Goal: Information Seeking & Learning: Learn about a topic

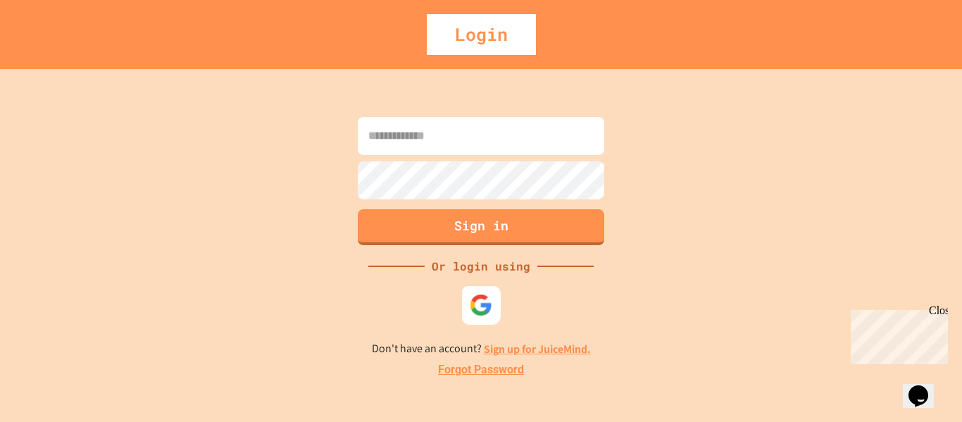
click at [478, 300] on img at bounding box center [481, 304] width 23 height 23
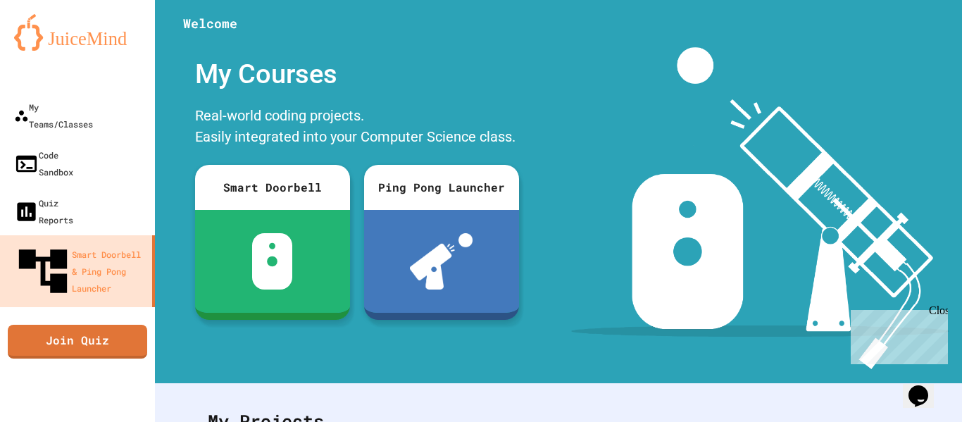
click at [625, 201] on img at bounding box center [759, 208] width 377 height 322
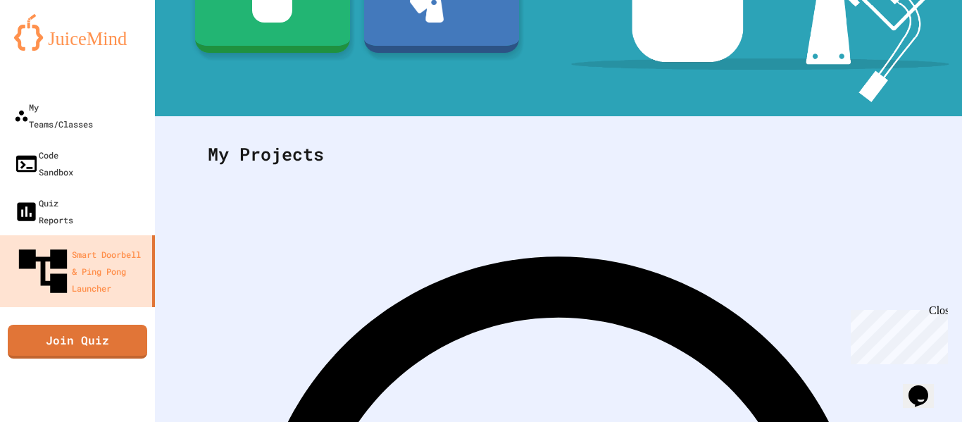
scroll to position [274, 0]
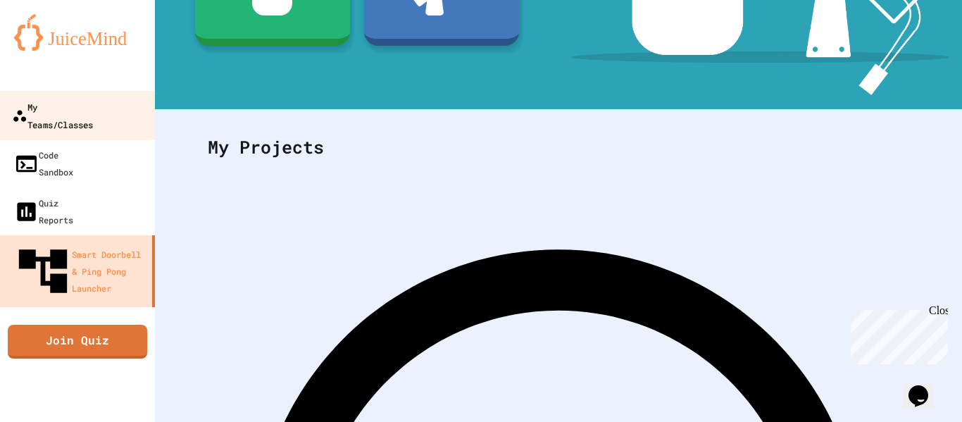
click at [75, 118] on link "My Teams/Classes" at bounding box center [78, 115] width 160 height 49
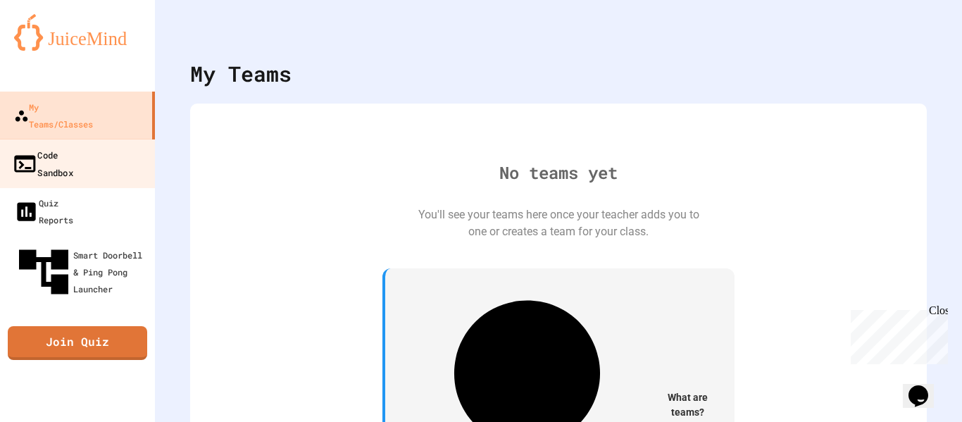
click at [75, 153] on link "Code Sandbox" at bounding box center [78, 163] width 160 height 49
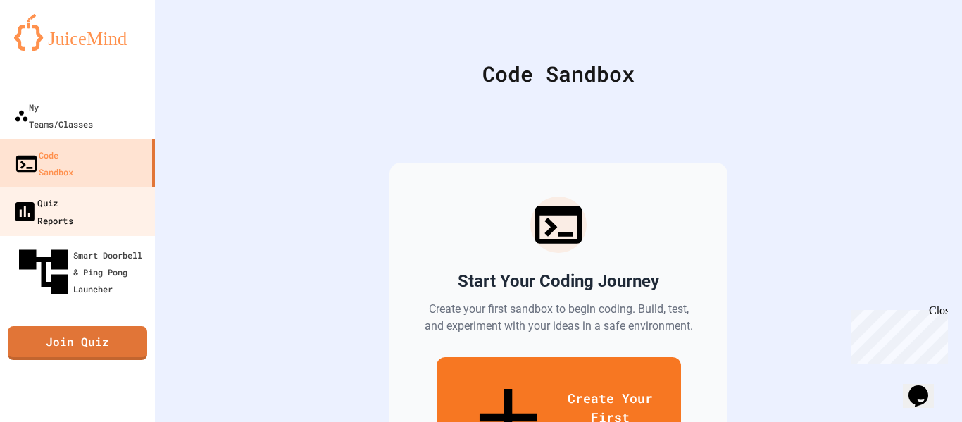
click at [73, 194] on div "Quiz Reports" at bounding box center [42, 211] width 61 height 35
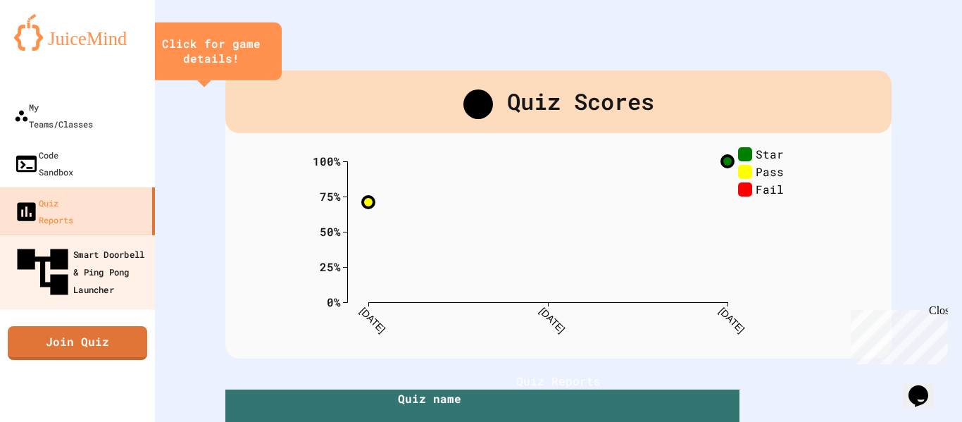
click at [78, 242] on div "Smart Doorbell & Ping Pong Launcher" at bounding box center [81, 272] width 139 height 61
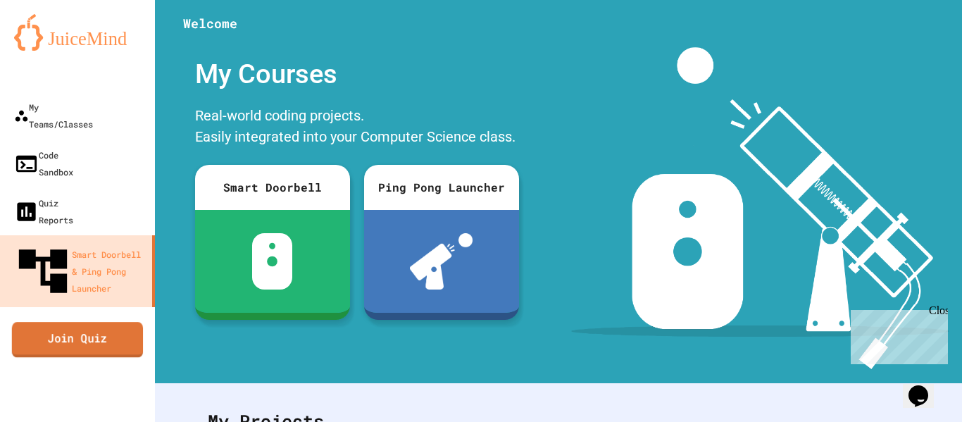
click at [93, 322] on link "Join Quiz" at bounding box center [77, 339] width 131 height 35
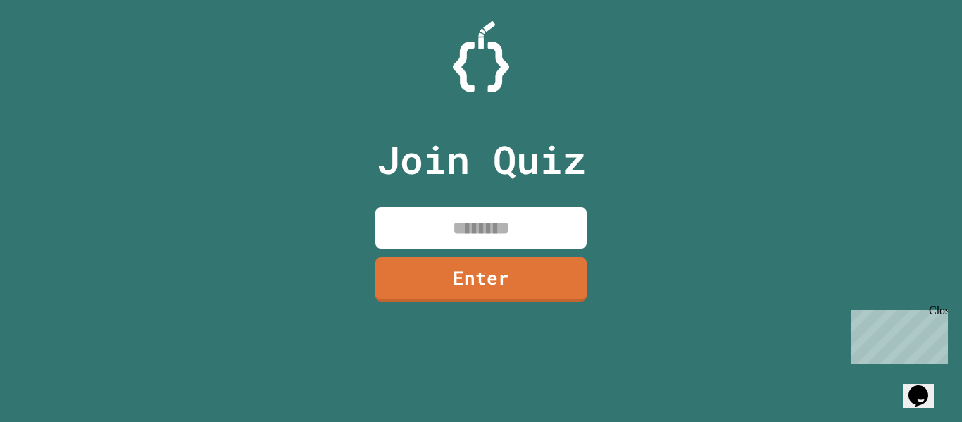
click at [501, 240] on input at bounding box center [480, 228] width 211 height 42
type input "********"
click at [501, 277] on link "Enter" at bounding box center [481, 278] width 215 height 46
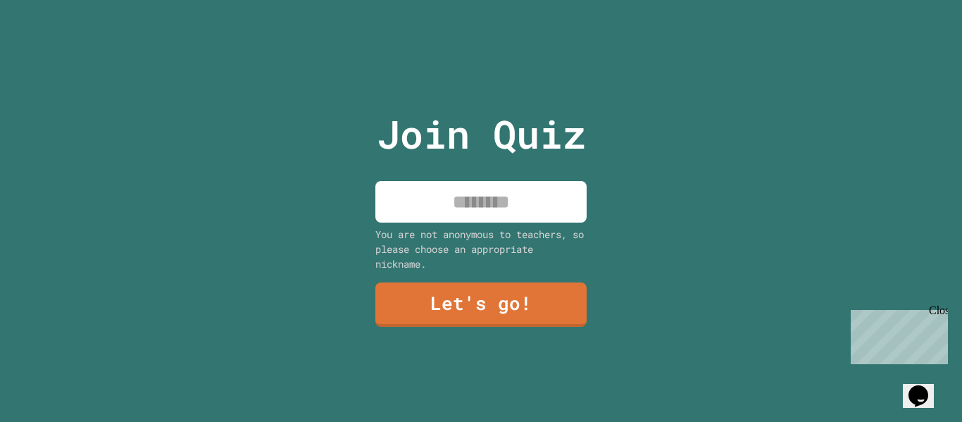
click at [470, 206] on input at bounding box center [480, 202] width 211 height 42
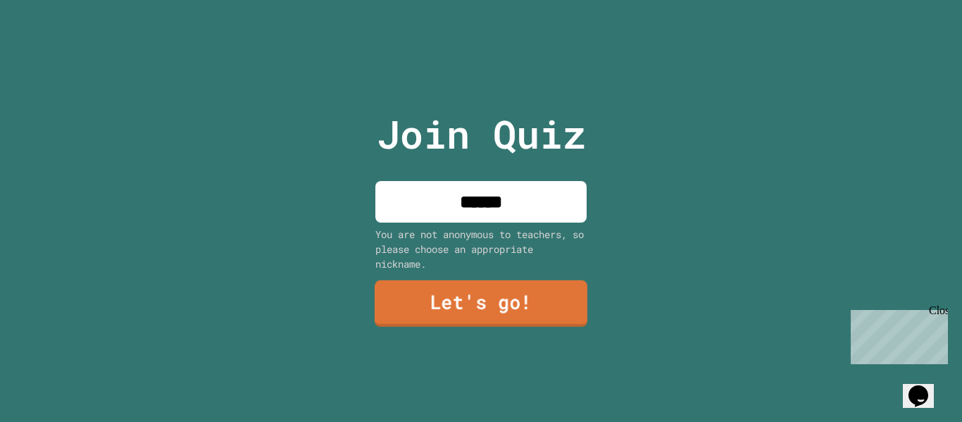
type input "******"
click at [513, 295] on link "Let's go!" at bounding box center [481, 303] width 213 height 46
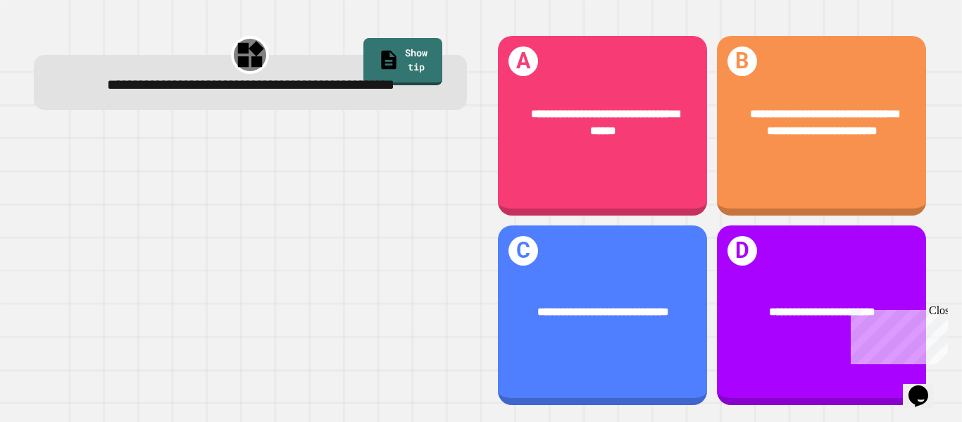
click at [942, 311] on div "Close" at bounding box center [938, 313] width 18 height 18
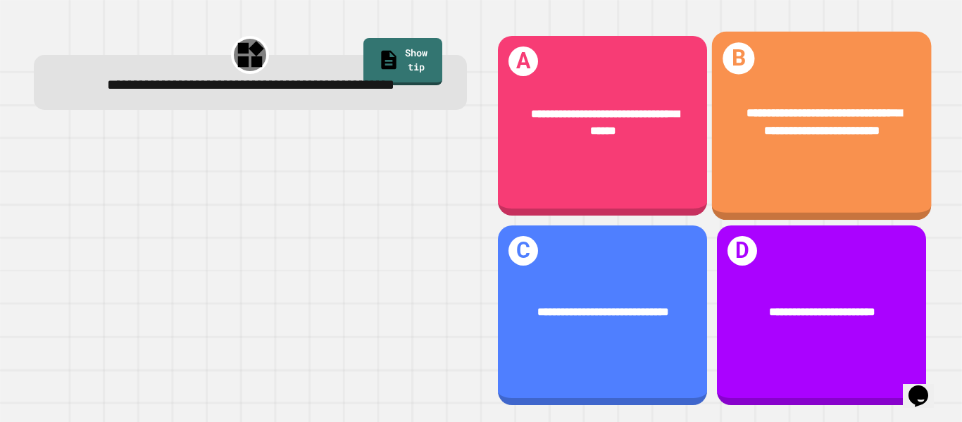
click at [773, 172] on div "**********" at bounding box center [821, 126] width 220 height 189
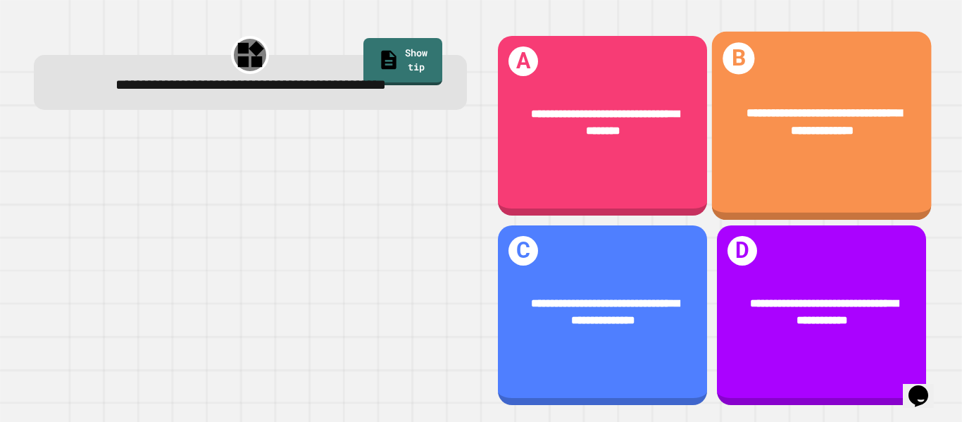
click at [746, 154] on div "**********" at bounding box center [821, 121] width 220 height 83
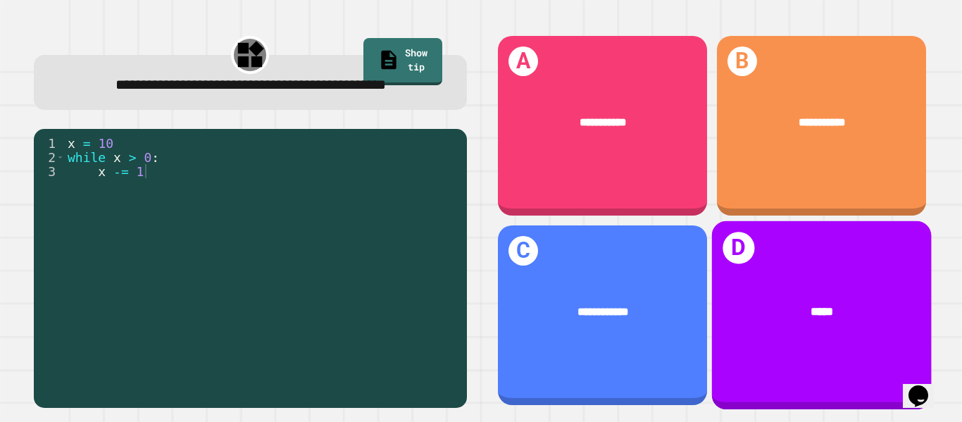
click at [802, 291] on div "*****" at bounding box center [821, 311] width 220 height 65
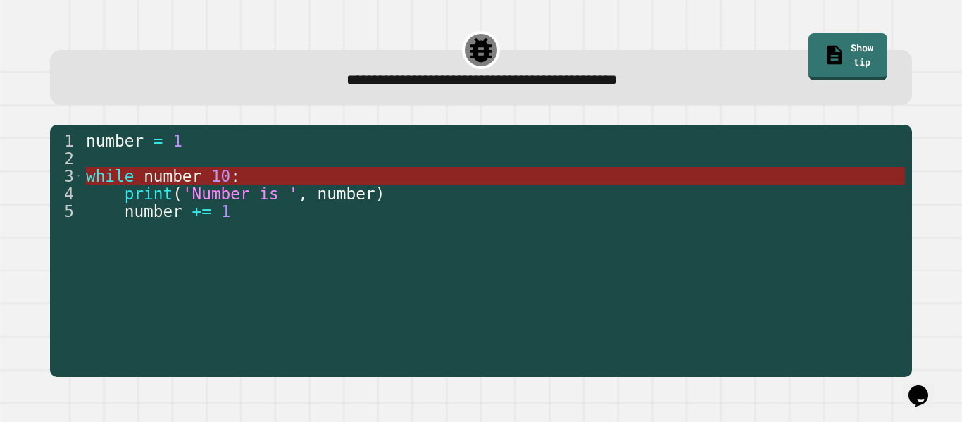
click at [152, 177] on span "number" at bounding box center [173, 176] width 58 height 18
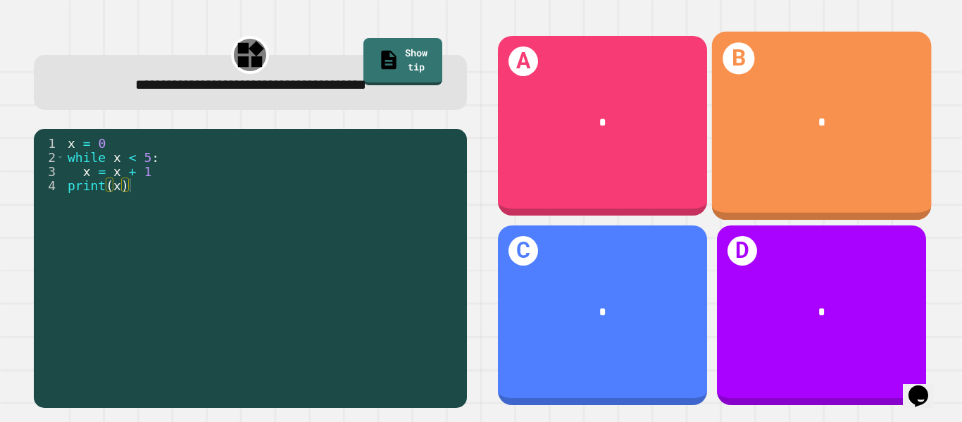
click at [789, 155] on div "B *" at bounding box center [821, 126] width 220 height 189
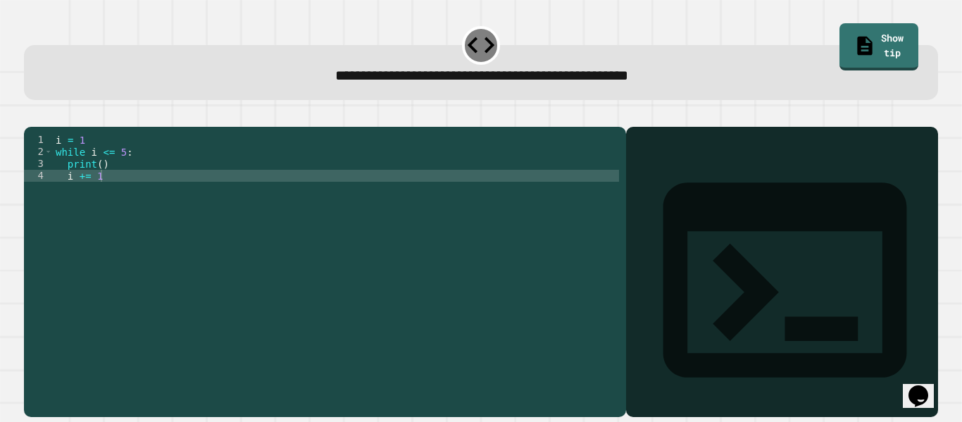
click at [99, 186] on div "i = 1 while i <= 5 : print ( ) i += 1" at bounding box center [336, 265] width 566 height 263
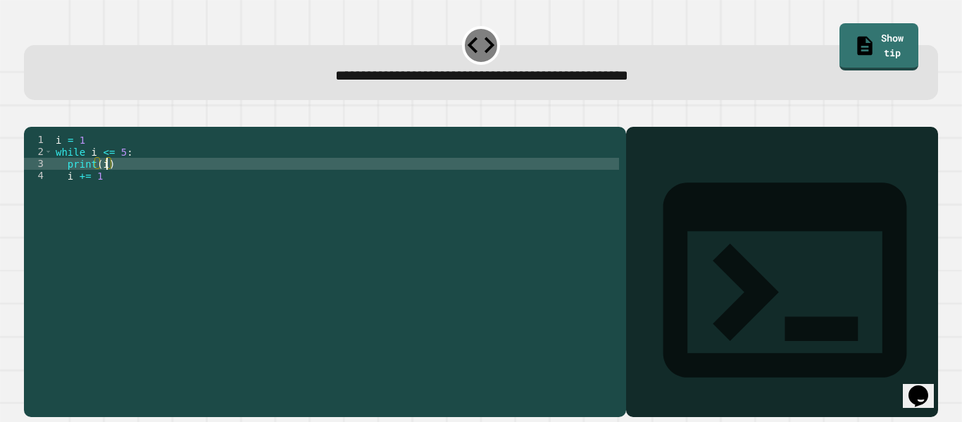
scroll to position [0, 6]
type textarea "********"
click at [31, 115] on icon "button" at bounding box center [31, 115] width 0 height 0
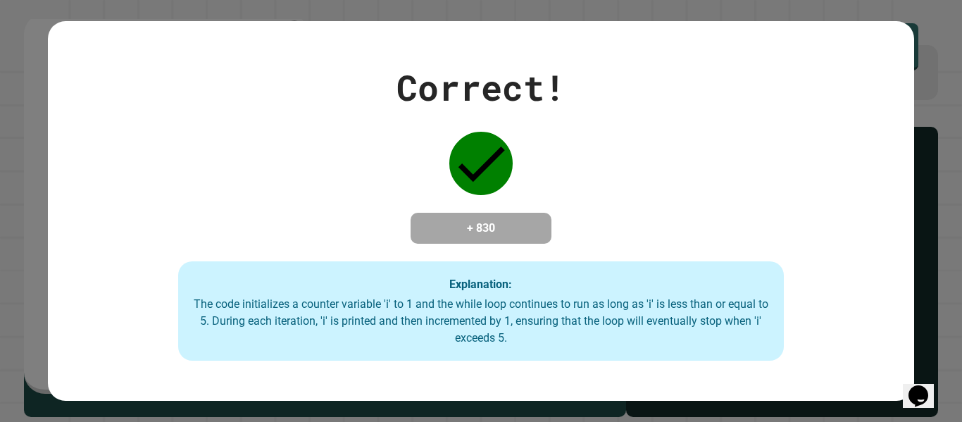
click at [823, 25] on div "Correct! + 830 Explanation: The code initializes a counter variable 'i' to 1 an…" at bounding box center [480, 211] width 865 height 380
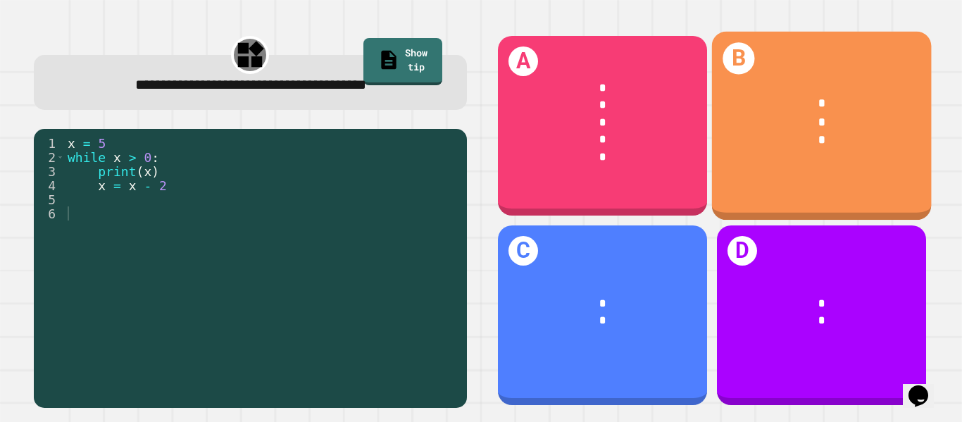
click at [790, 167] on div "* * *" at bounding box center [821, 121] width 220 height 101
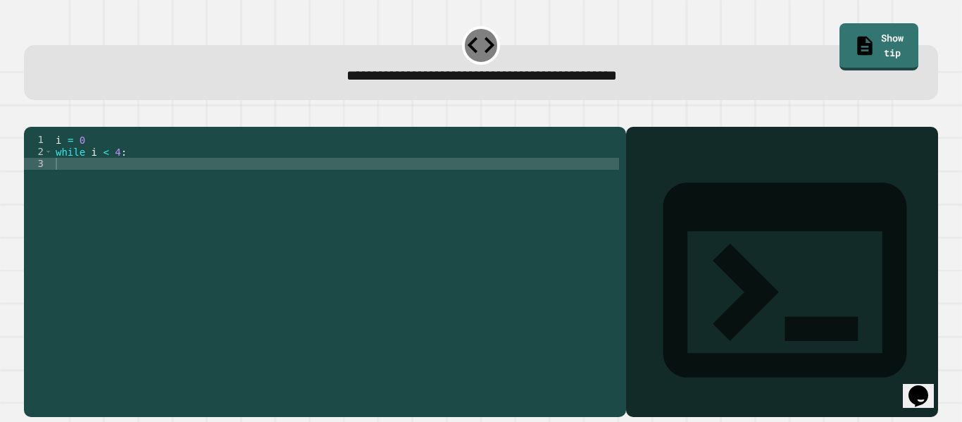
click at [78, 190] on div "i = 0 while i < 4 :" at bounding box center [336, 265] width 566 height 263
type textarea "*"
click at [99, 246] on div "i = 0 while i < 4 : print ( "coding" )" at bounding box center [336, 265] width 566 height 263
type textarea "**********"
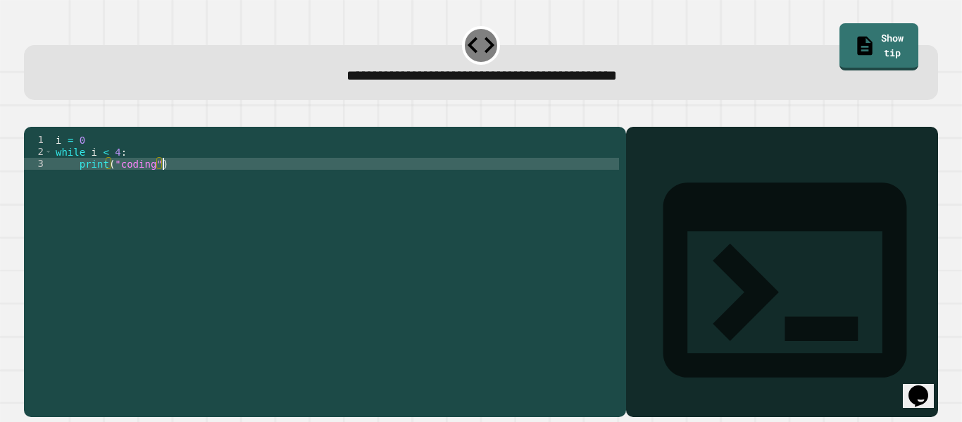
click at [650, 163] on icon at bounding box center [785, 280] width 292 height 292
click at [170, 289] on div "i = 0 while i < 4 : print ( "coding" )" at bounding box center [336, 265] width 566 height 263
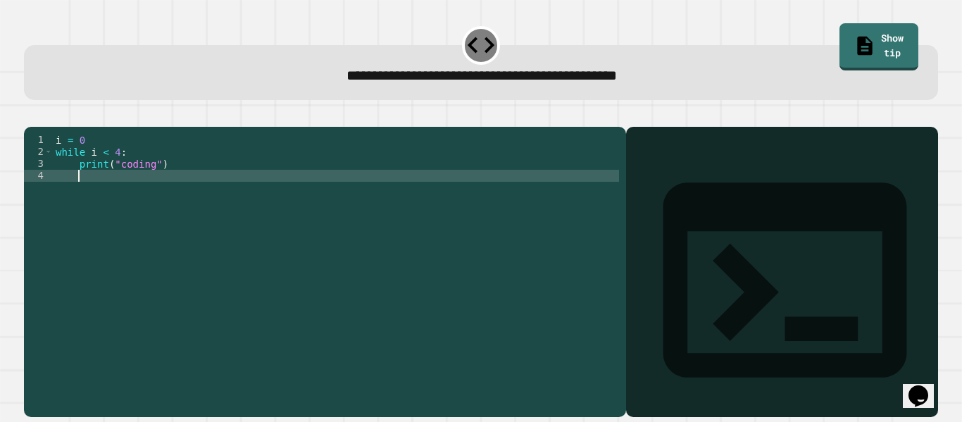
scroll to position [0, 2]
click at [85, 158] on div "i = 0 while i < 4 : print ( "coding" )" at bounding box center [336, 265] width 566 height 263
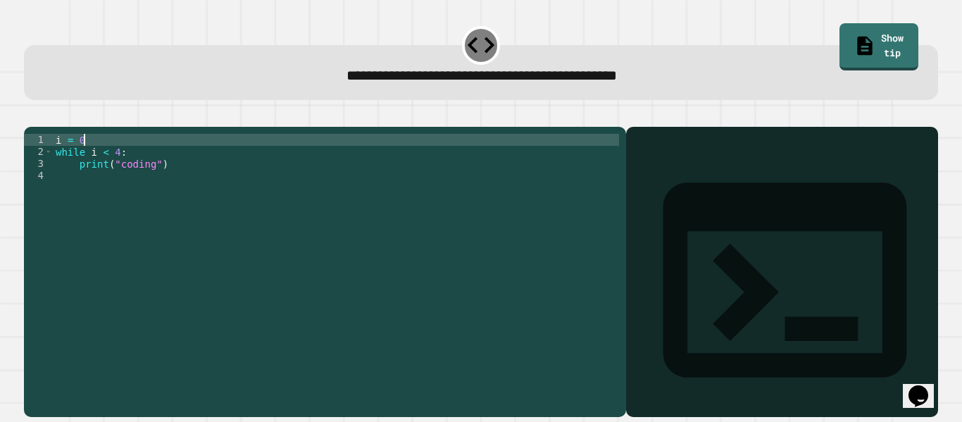
type textarea "*****"
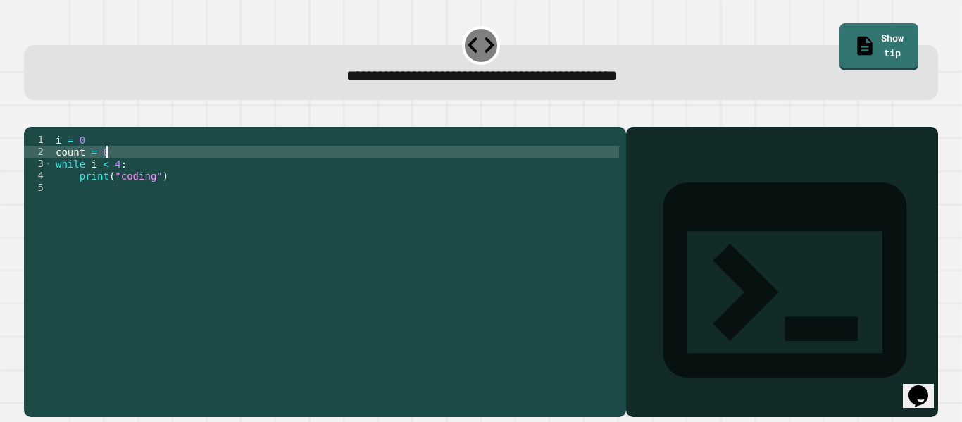
scroll to position [0, 6]
click at [85, 209] on div "i = 0 count = 0 while i < 4 : print ( "coding" )" at bounding box center [336, 265] width 566 height 263
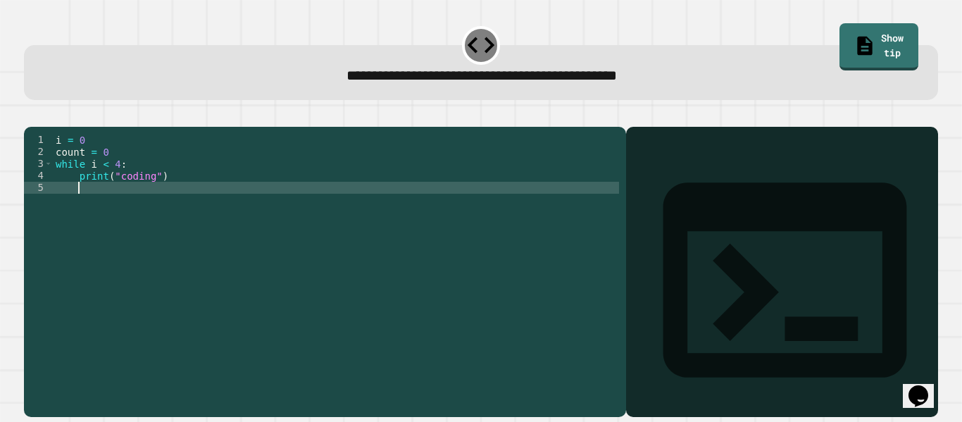
scroll to position [0, 2]
click at [111, 173] on div "i = 0 count = 0 while i < 4 : print ( "coding" )" at bounding box center [336, 265] width 566 height 263
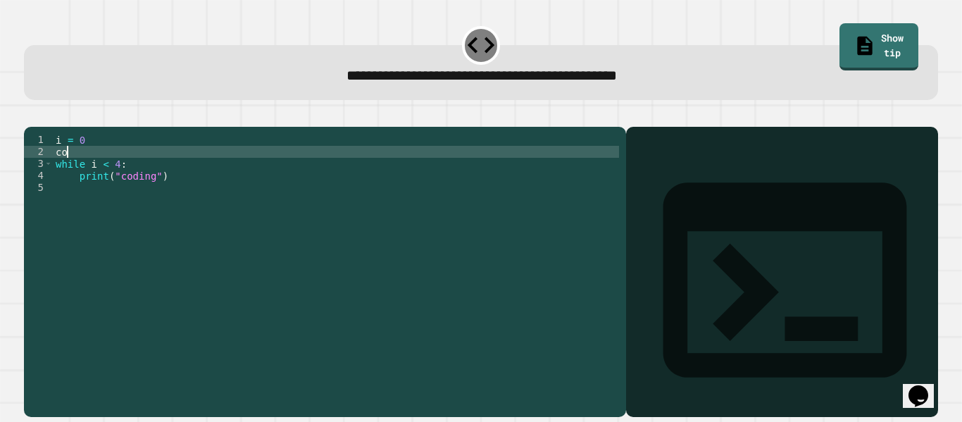
scroll to position [0, 1]
type textarea "*"
